Goal: Task Accomplishment & Management: Manage account settings

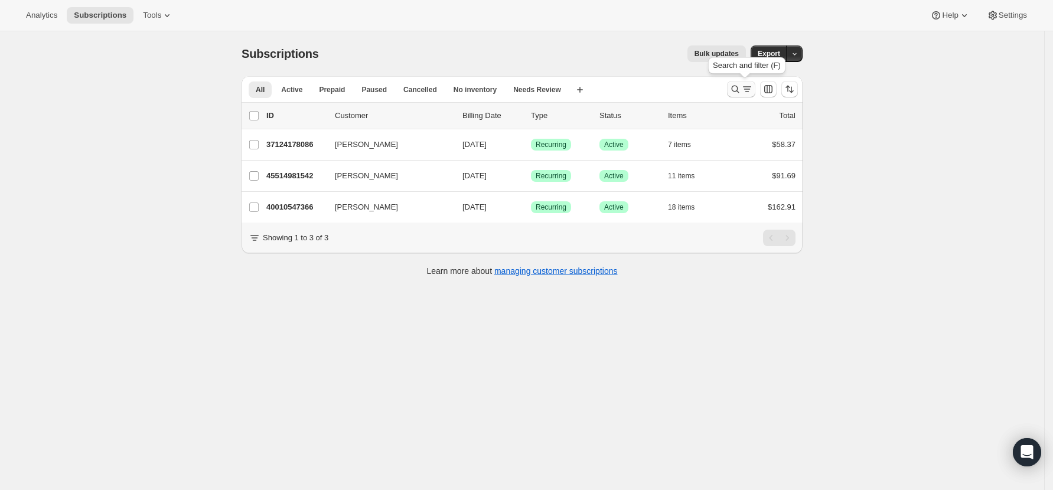
click at [738, 87] on icon "Search and filter results" at bounding box center [735, 89] width 12 height 12
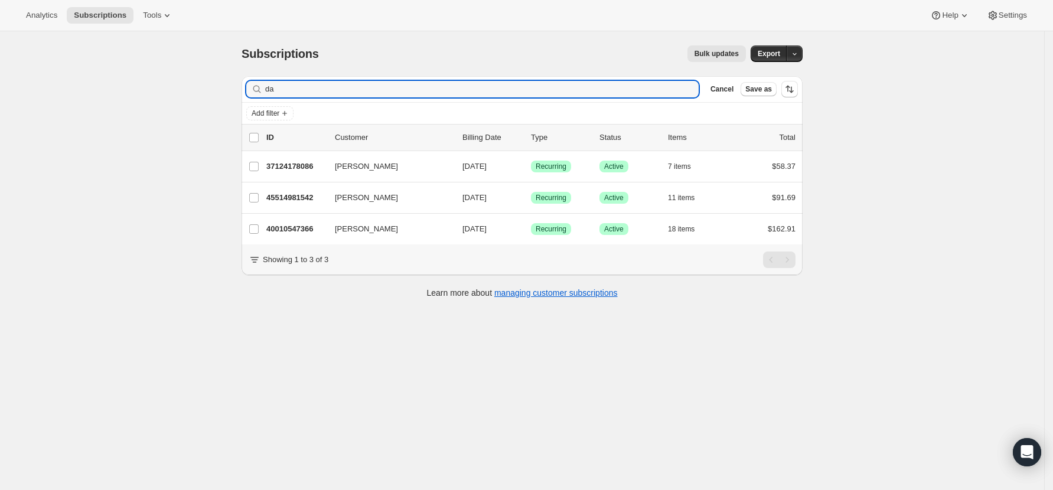
type input "d"
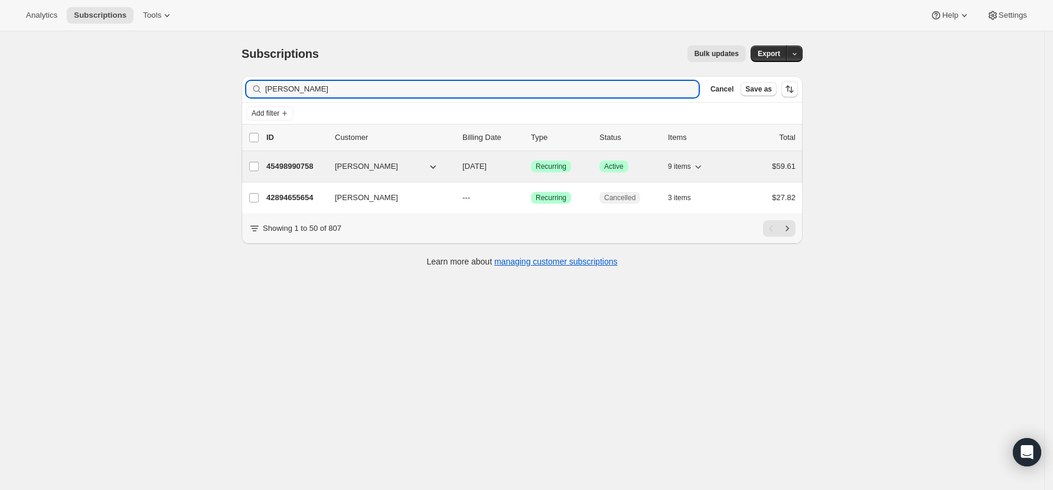
type input "[PERSON_NAME]"
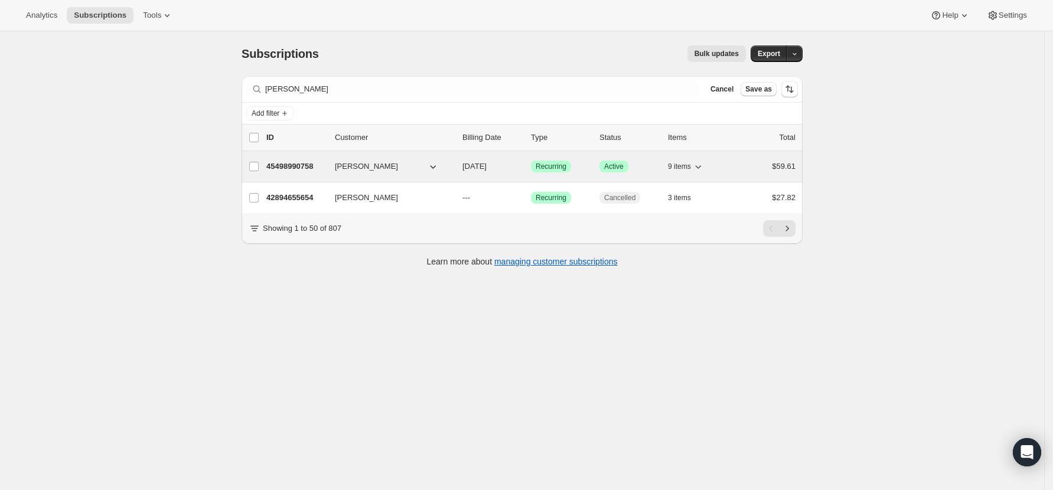
click at [294, 165] on p "45498990758" at bounding box center [295, 167] width 59 height 12
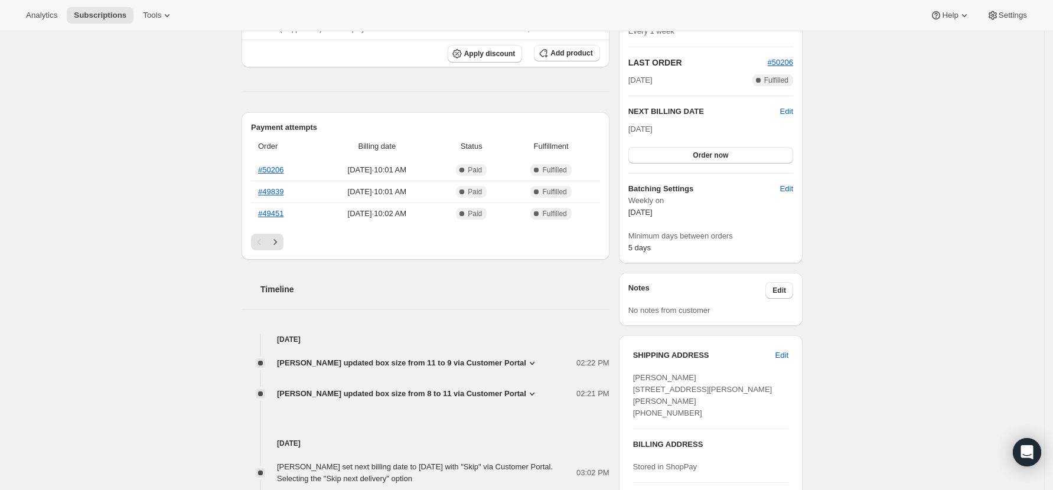
scroll to position [220, 0]
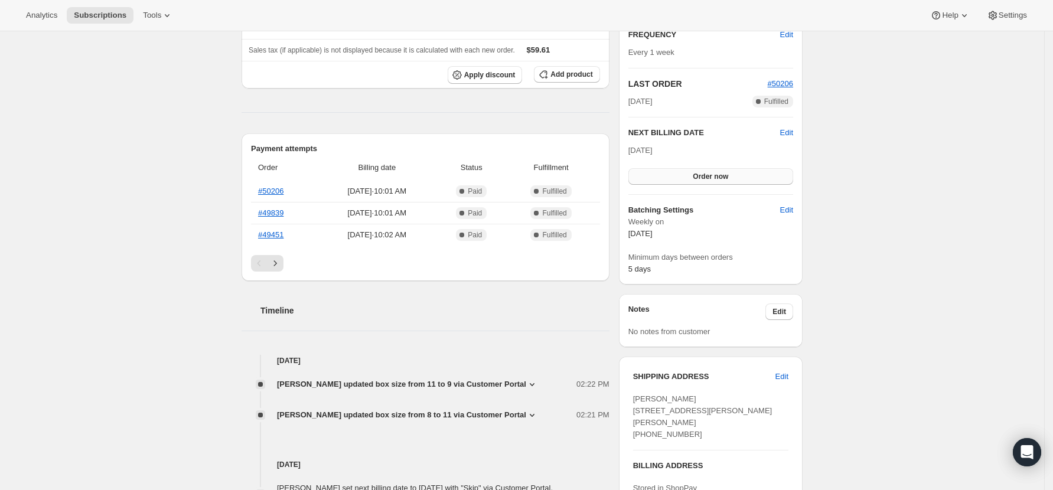
click at [725, 172] on span "Order now" at bounding box center [710, 176] width 35 height 9
click at [725, 172] on span "Click to confirm" at bounding box center [711, 176] width 54 height 9
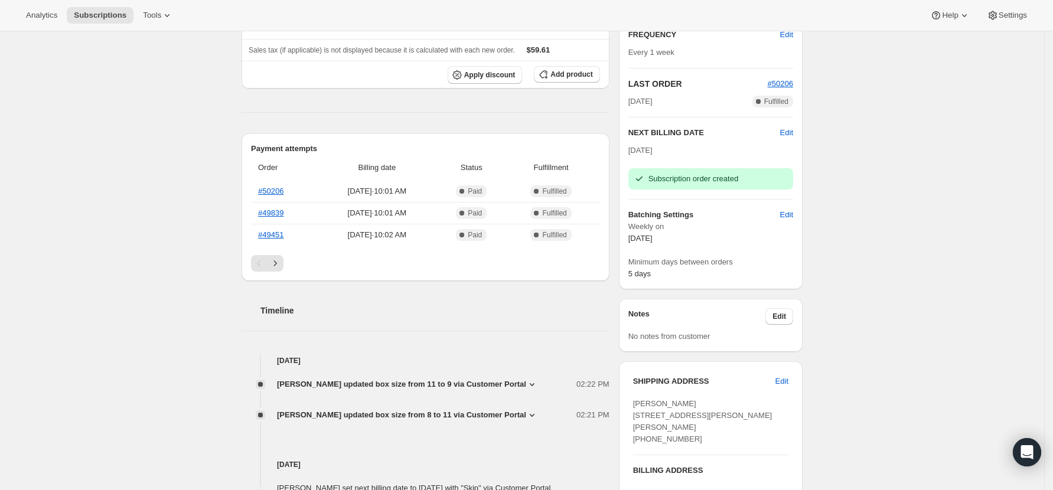
scroll to position [0, 0]
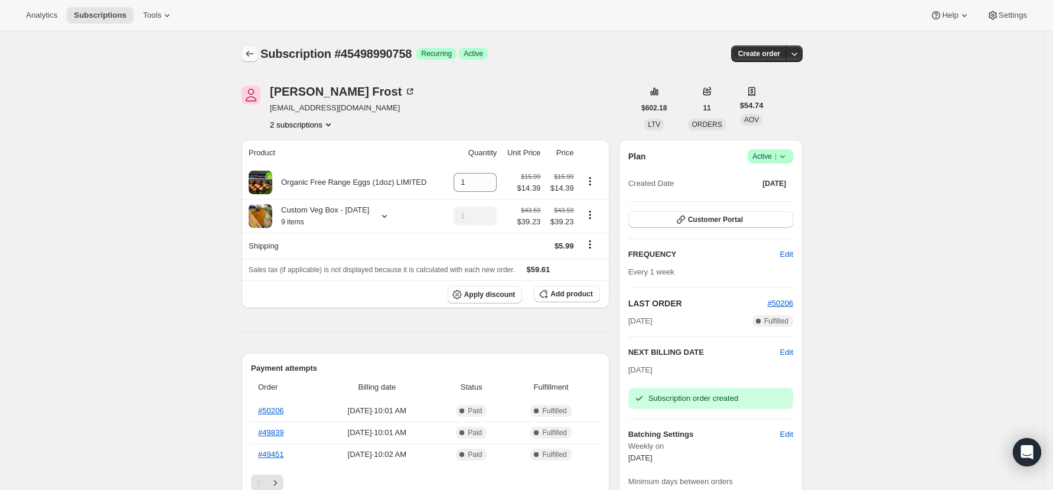
click at [252, 47] on button "Subscriptions" at bounding box center [250, 53] width 17 height 17
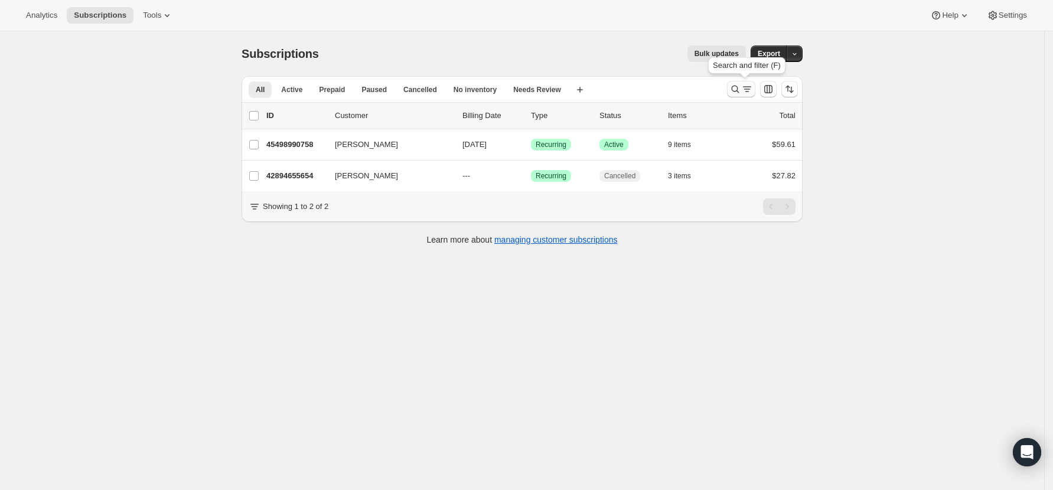
click at [745, 89] on icon "Search and filter results" at bounding box center [747, 89] width 12 height 12
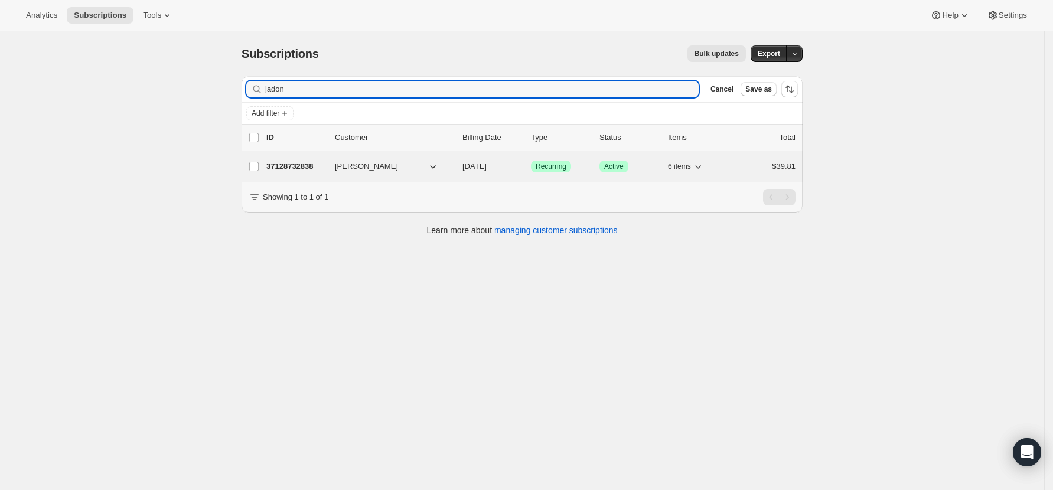
type input "jadon"
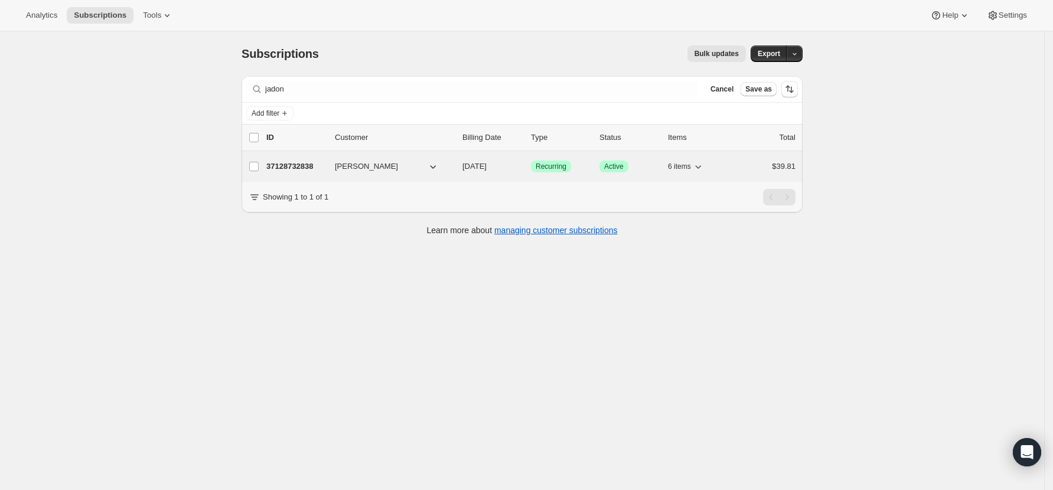
click at [298, 164] on p "37128732838" at bounding box center [295, 167] width 59 height 12
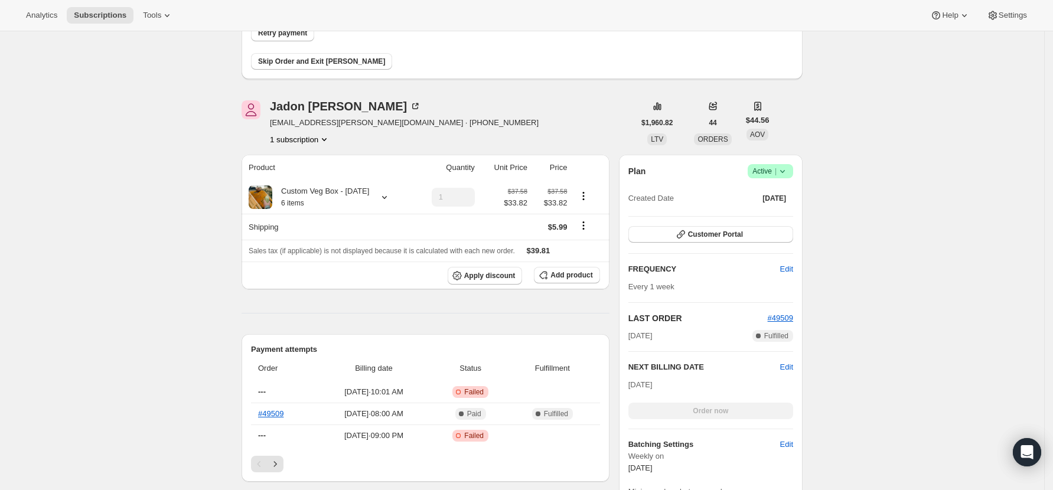
scroll to position [122, 0]
click at [278, 58] on span "Skip Order and Exit [PERSON_NAME]" at bounding box center [321, 59] width 127 height 9
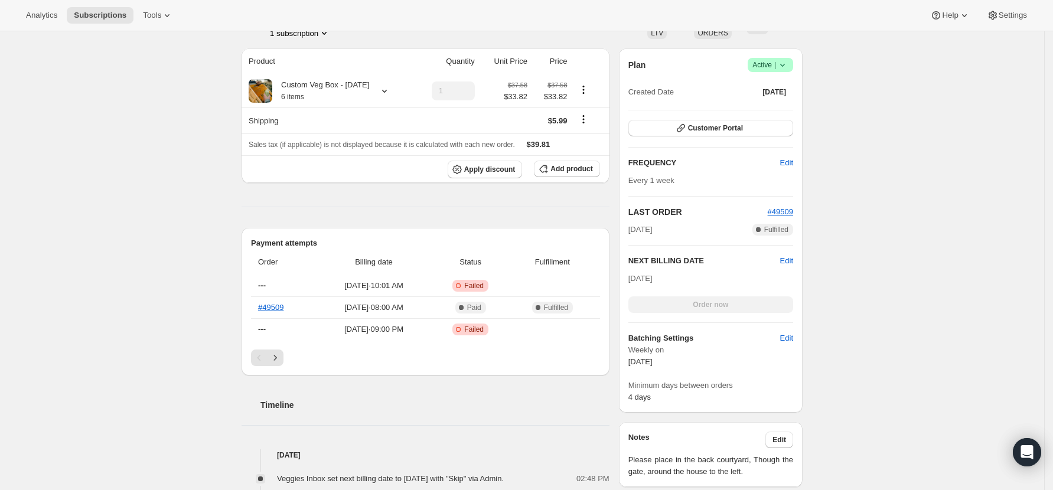
scroll to position [282, 0]
click at [789, 256] on span "Edit" at bounding box center [786, 260] width 13 height 12
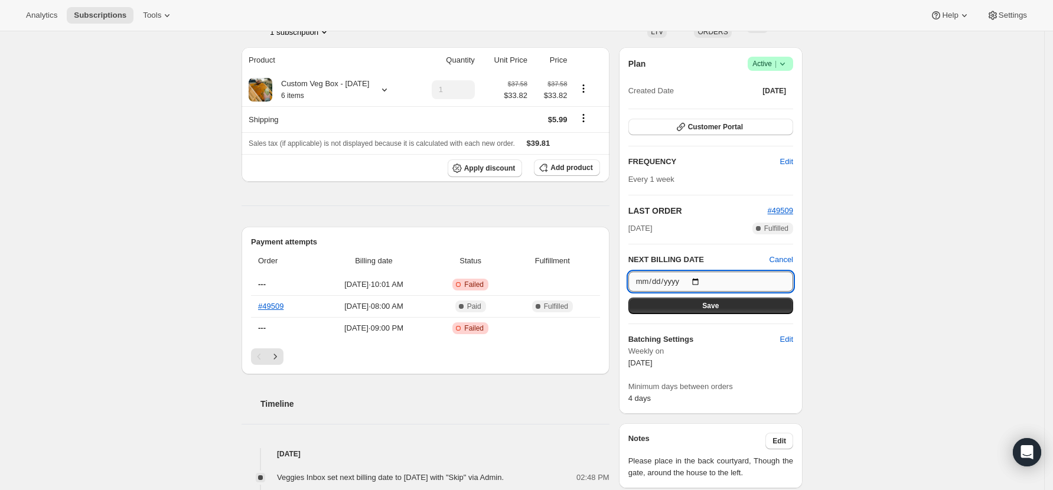
click at [700, 281] on input "[DATE]" at bounding box center [710, 282] width 165 height 20
type input "[DATE]"
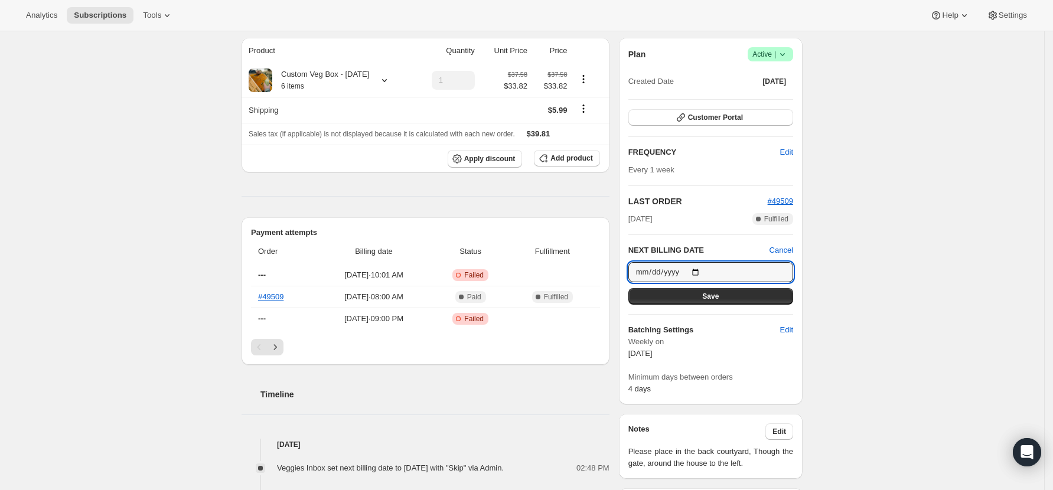
scroll to position [283, 0]
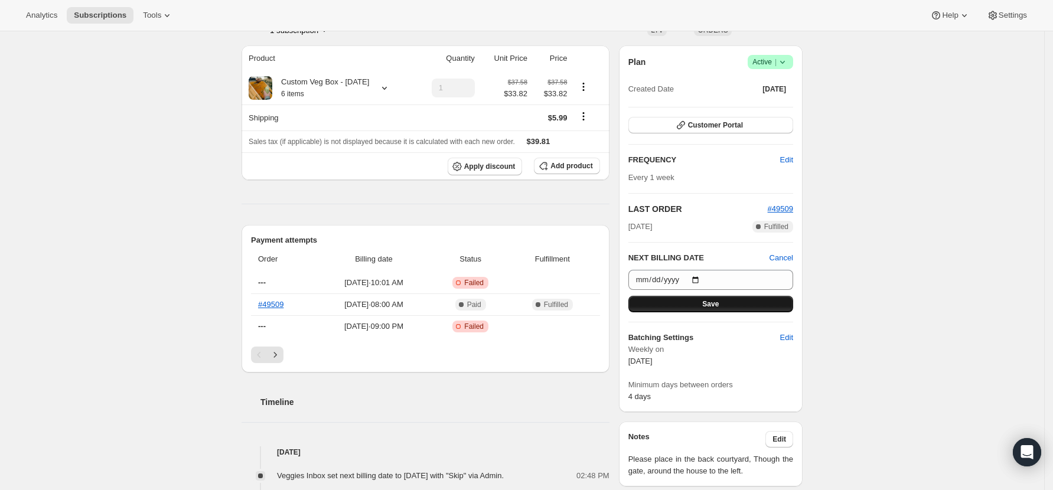
click at [728, 301] on button "Save" at bounding box center [710, 304] width 165 height 17
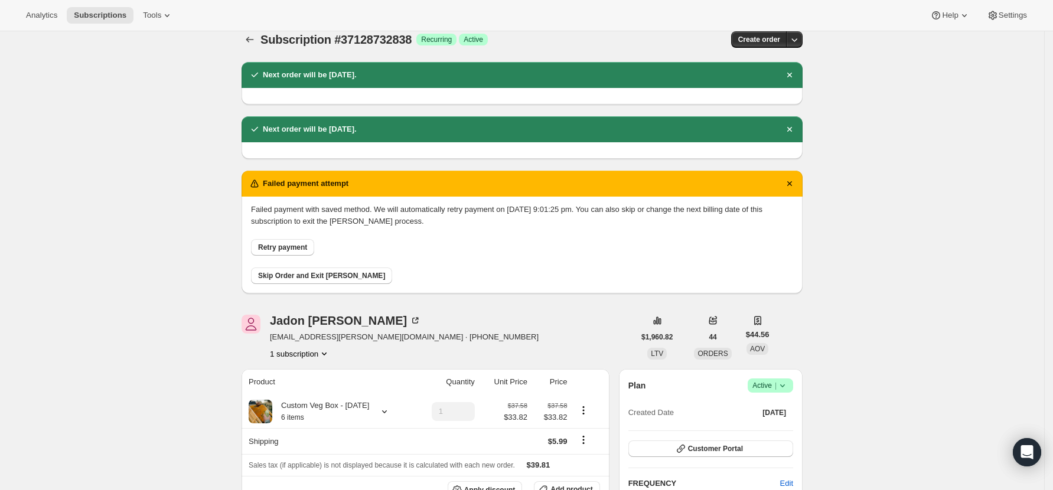
scroll to position [0, 0]
